Goal: Complete application form

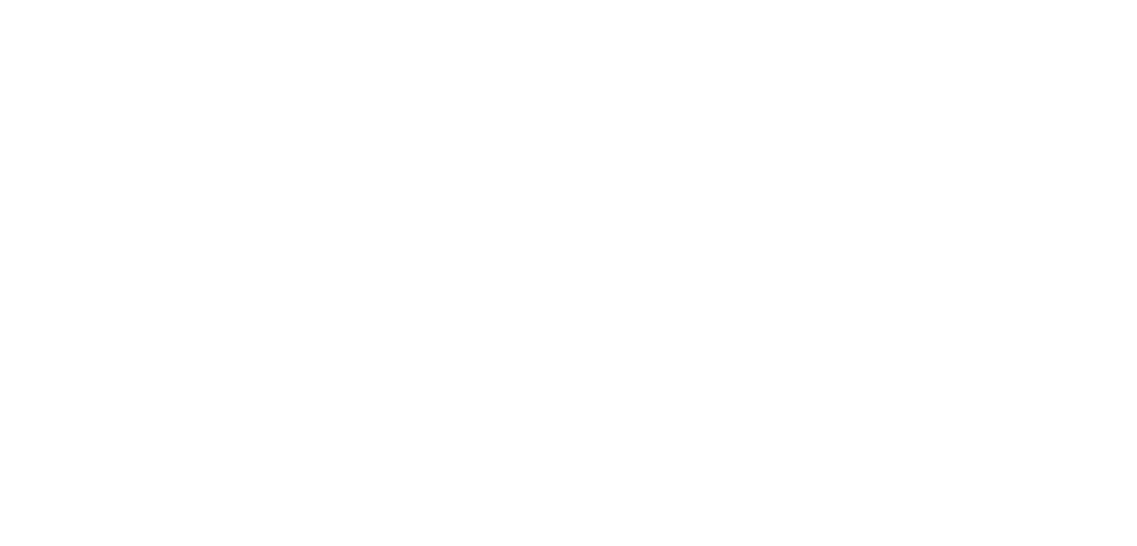
drag, startPoint x: 673, startPoint y: 234, endPoint x: 858, endPoint y: 219, distance: 186.0
type input "30 Junio 2025"
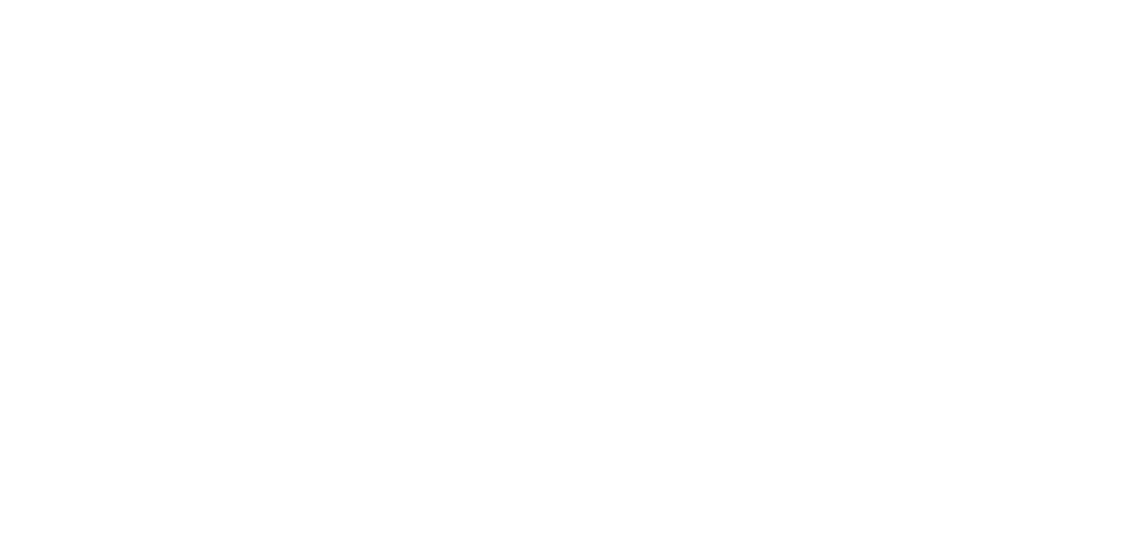
paste input "30 Junio 2025"
type input "30 Junio 2025"
paste input "30 Junio 2025"
type input "30 Junio 2025"
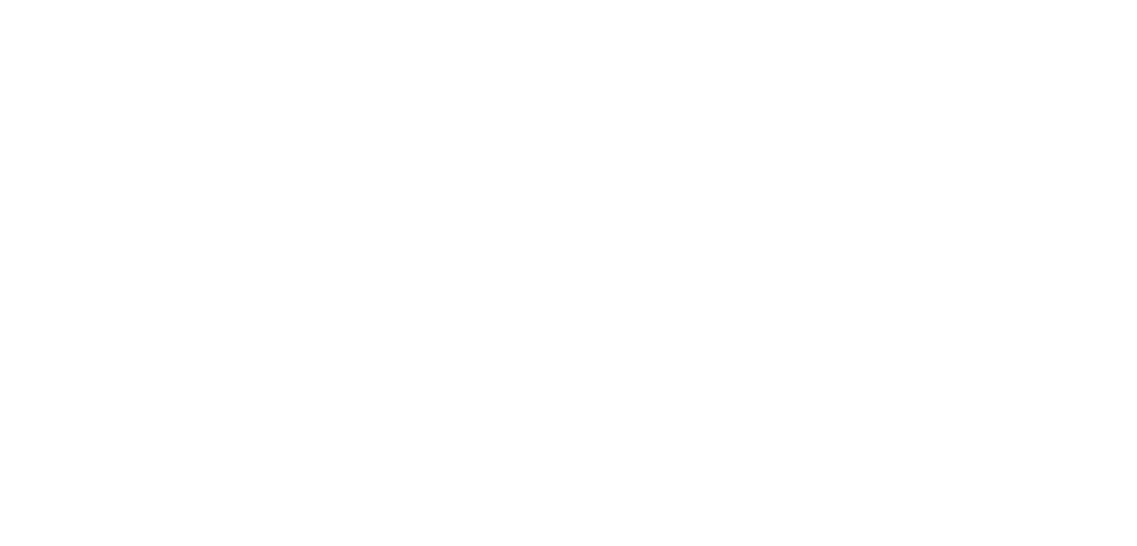
paste input "30 Junio 2025"
type input "30 Junio 2025"
paste input "30 Junio 2025"
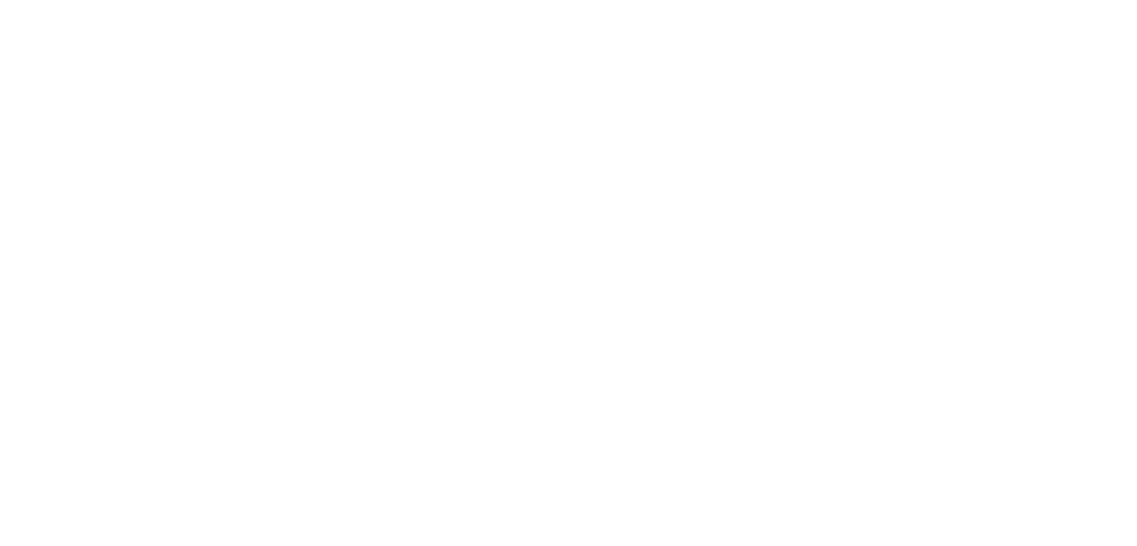
type input "30 Junio 2025"
paste input "30 Junio 2025"
type input "30 Junio 2025"
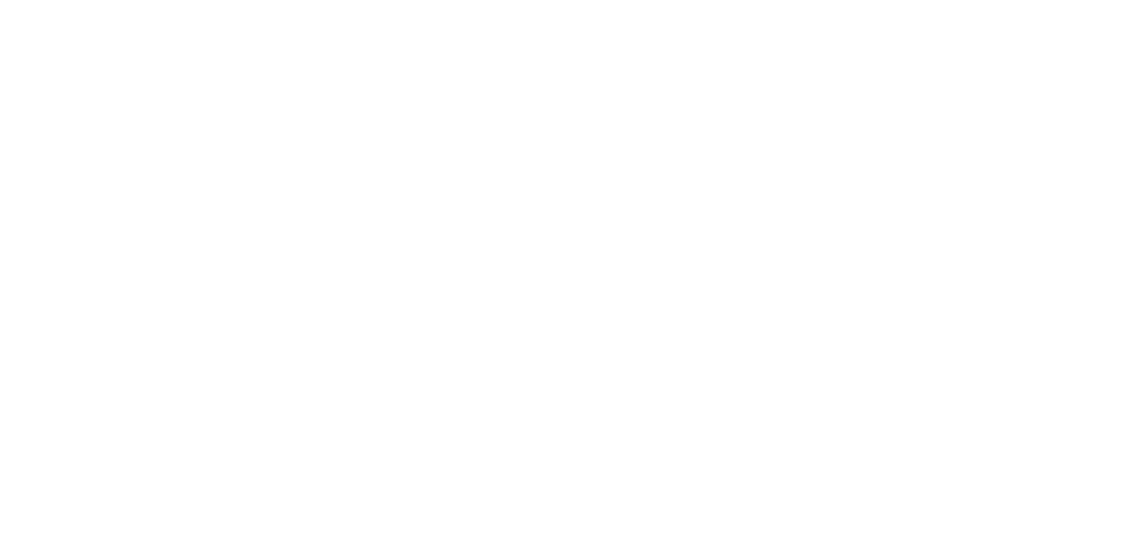
paste input "30 Junio 2025"
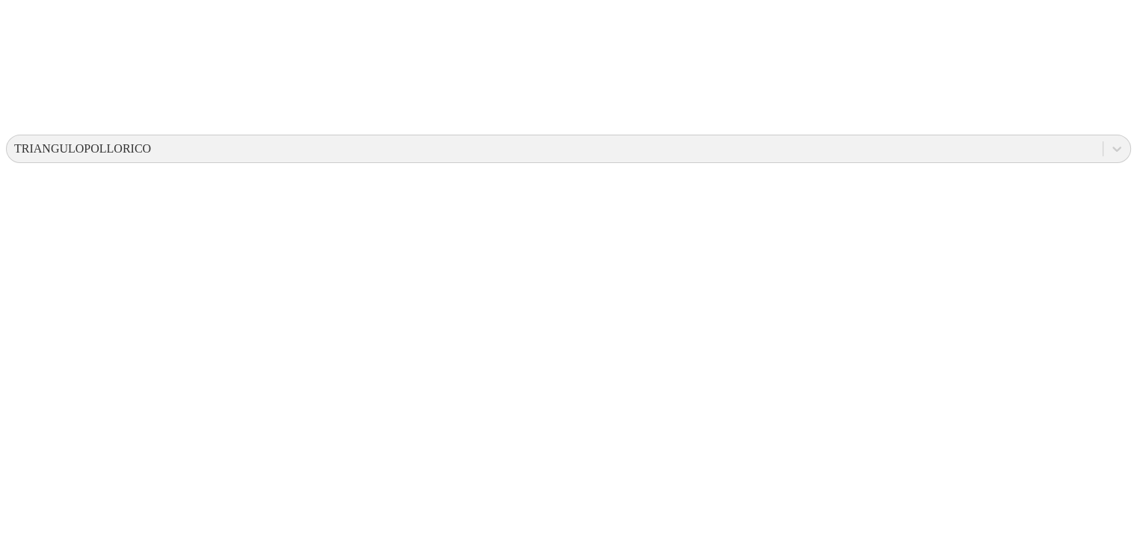
scroll to position [477, 0]
type input "30 Junio 2025"
paste input "30 Junio 2025"
type input "30 Junio 2025"
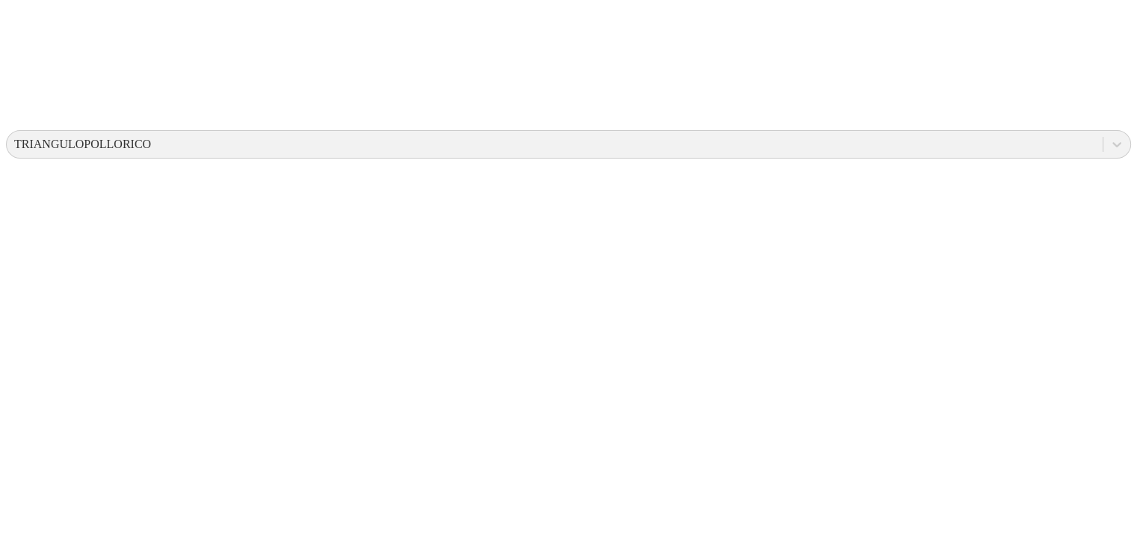
paste input "30 Junio 2025"
type input "30 Junio 2025"
paste input "30 Junio 2025"
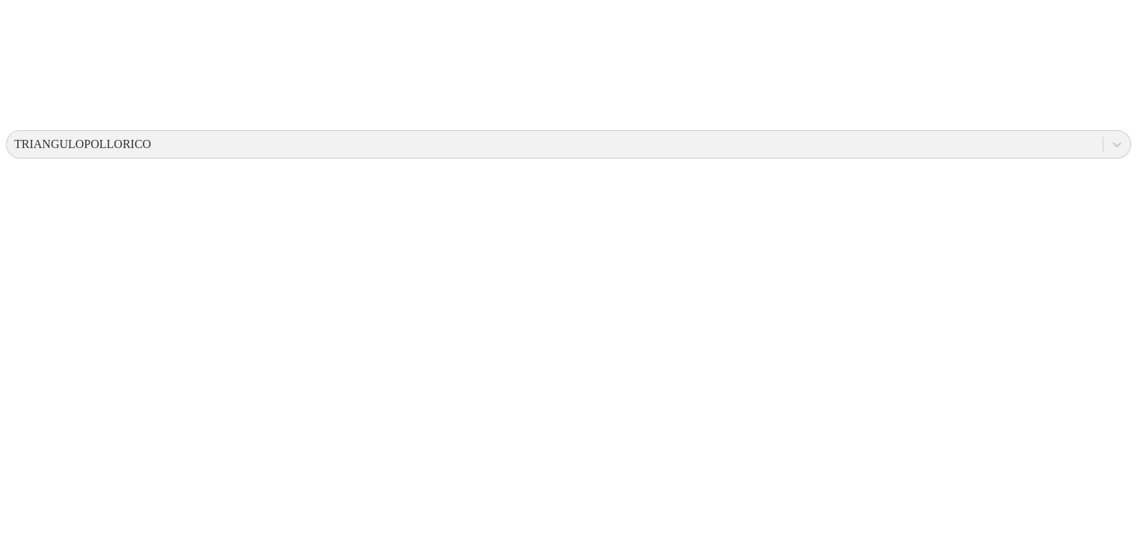
type input "30 Junio 2025"
paste input "30 Junio 2025"
type input "30 Junio 2025"
paste input "30 Junio 2025"
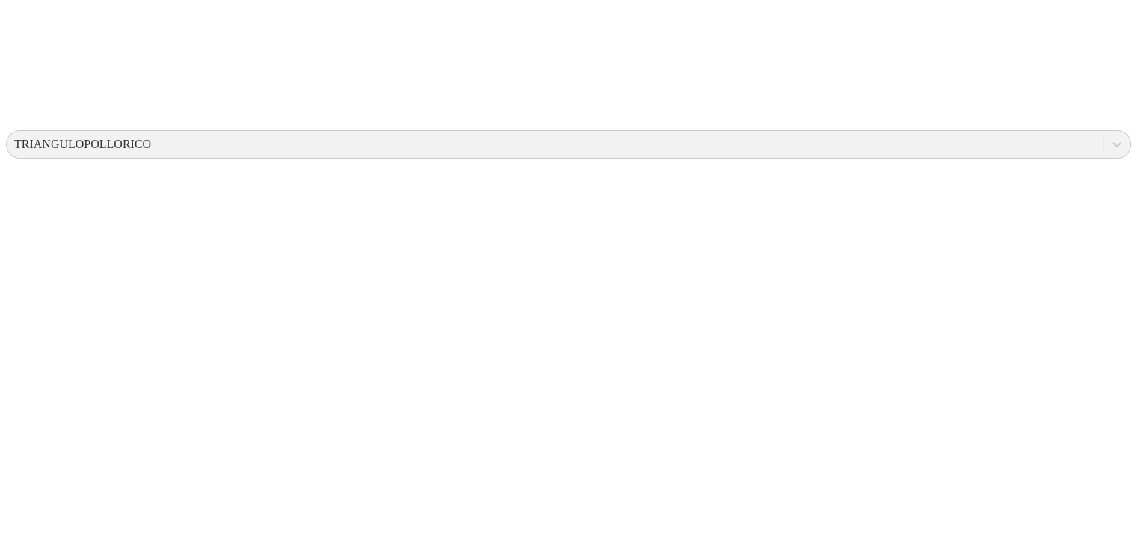
type input "30 Junio 2025"
paste input "30 Junio 2025"
type input "30 Junio 2025"
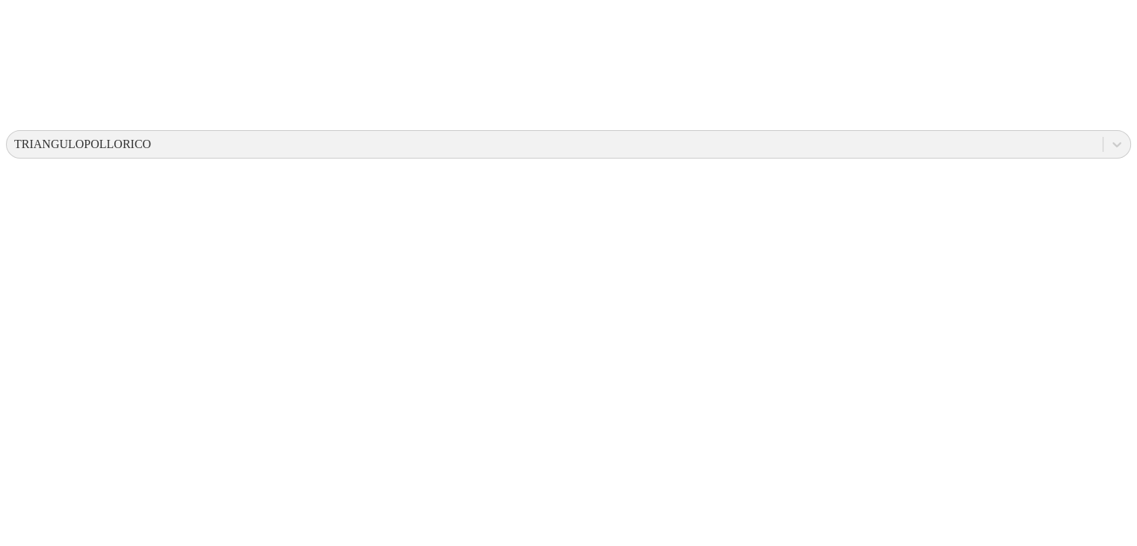
paste input "30 Junio 2025"
type input "30 Junio 2025"
paste input "30 Junio 2025"
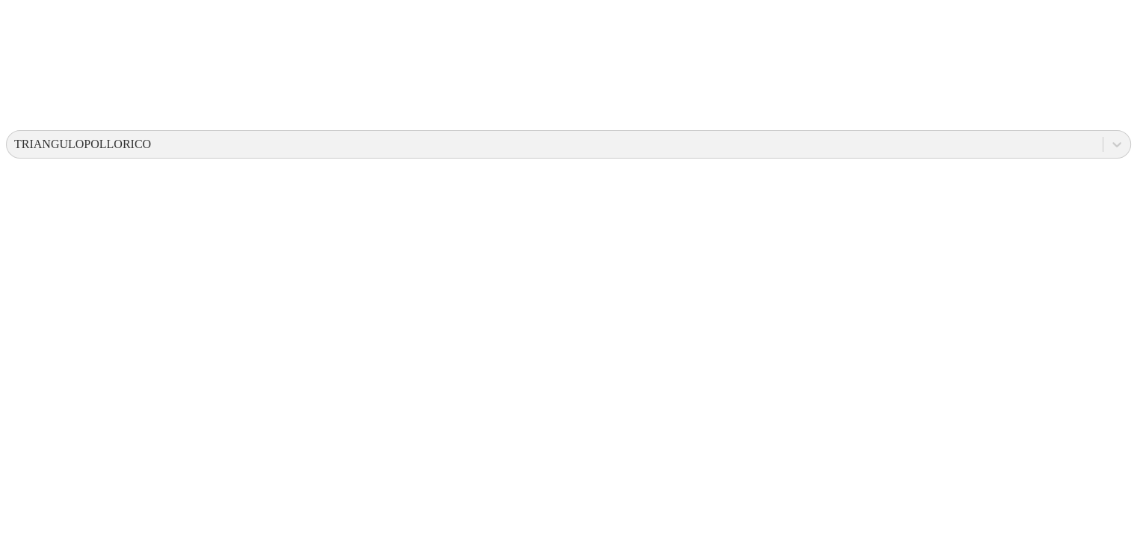
type input "30 Junio 2025"
paste input "30 Junio 2025"
type input "30 Junio 2025"
